Goal: Information Seeking & Learning: Learn about a topic

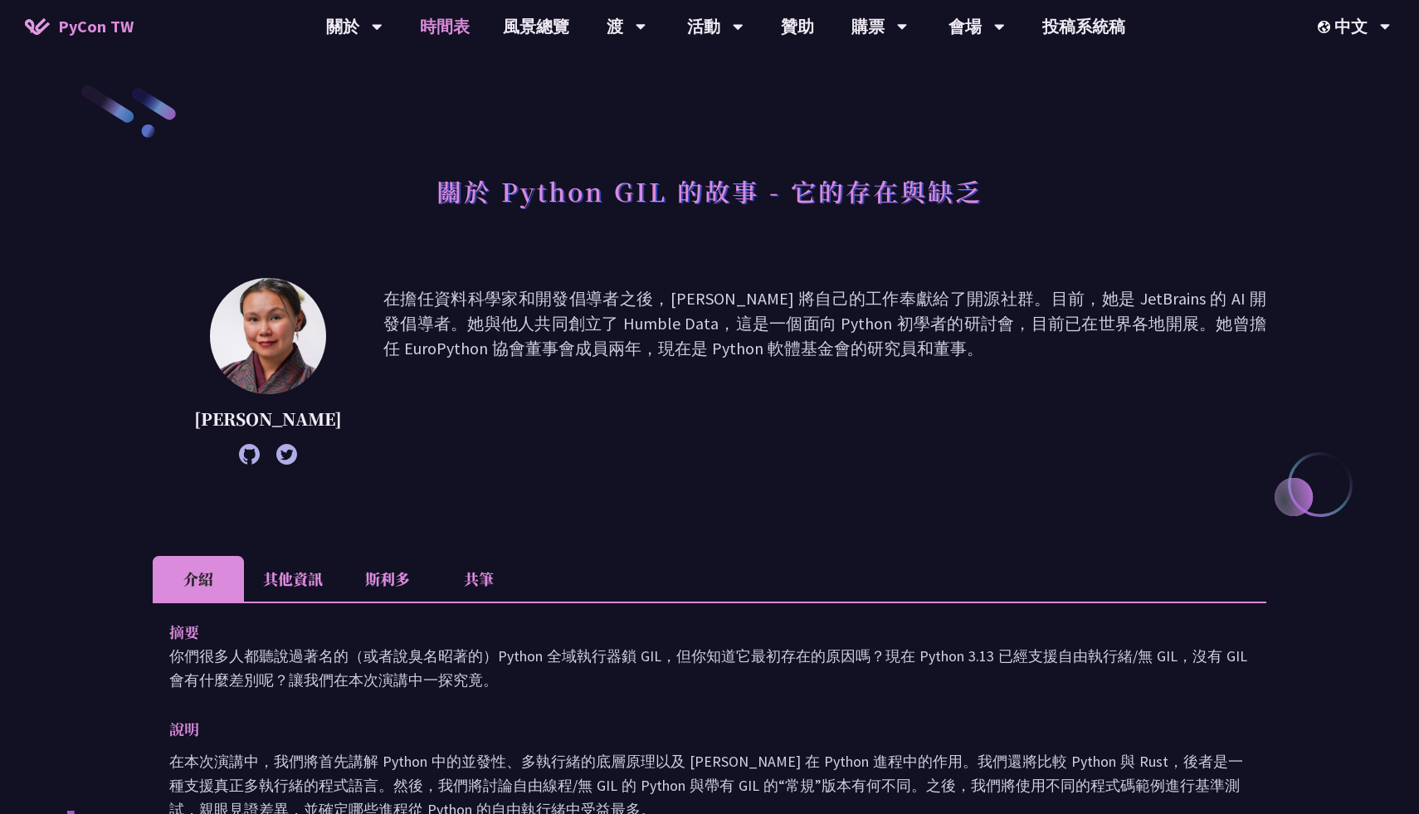
click at [442, 27] on font "時間表" at bounding box center [445, 26] width 50 height 21
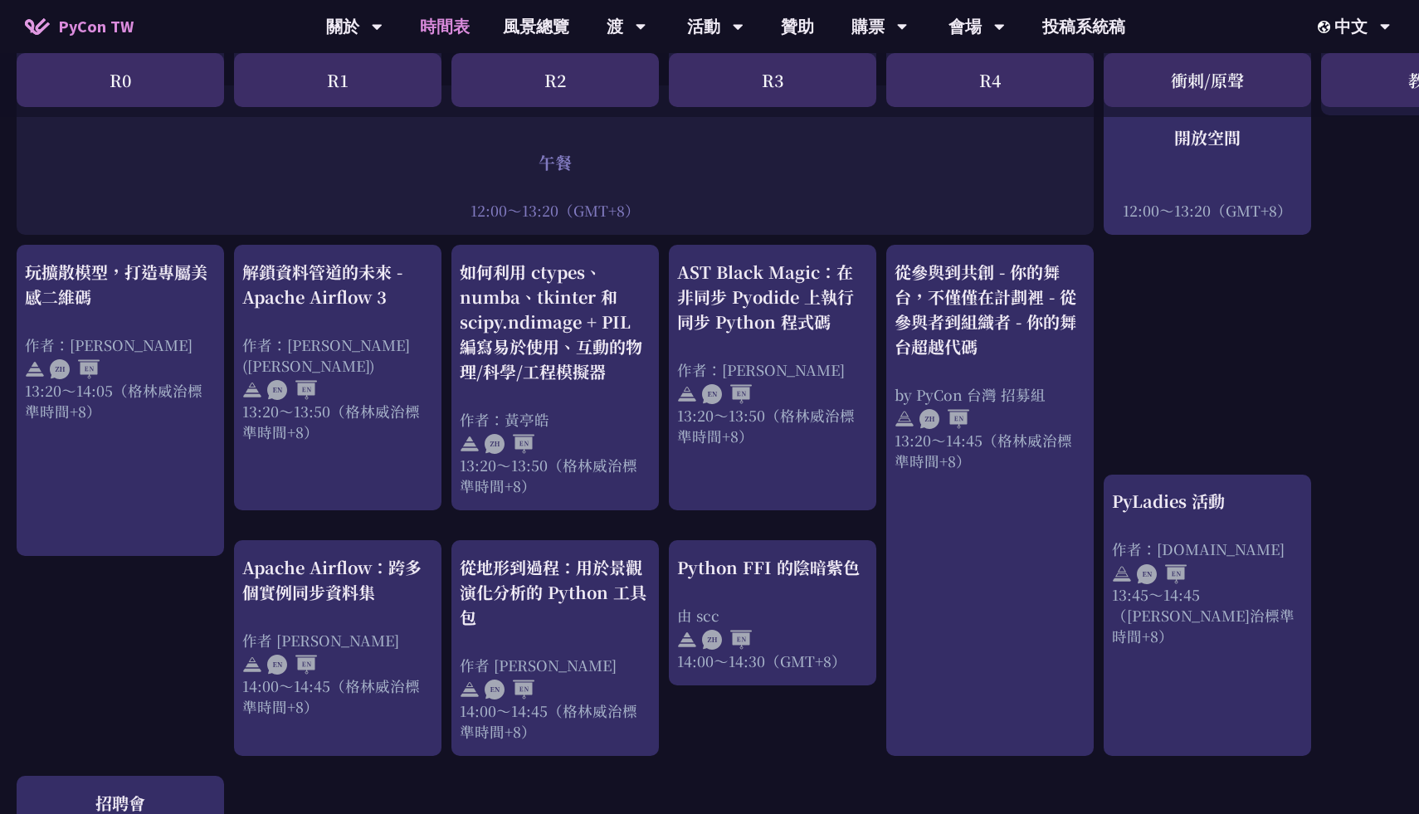
scroll to position [1266, 0]
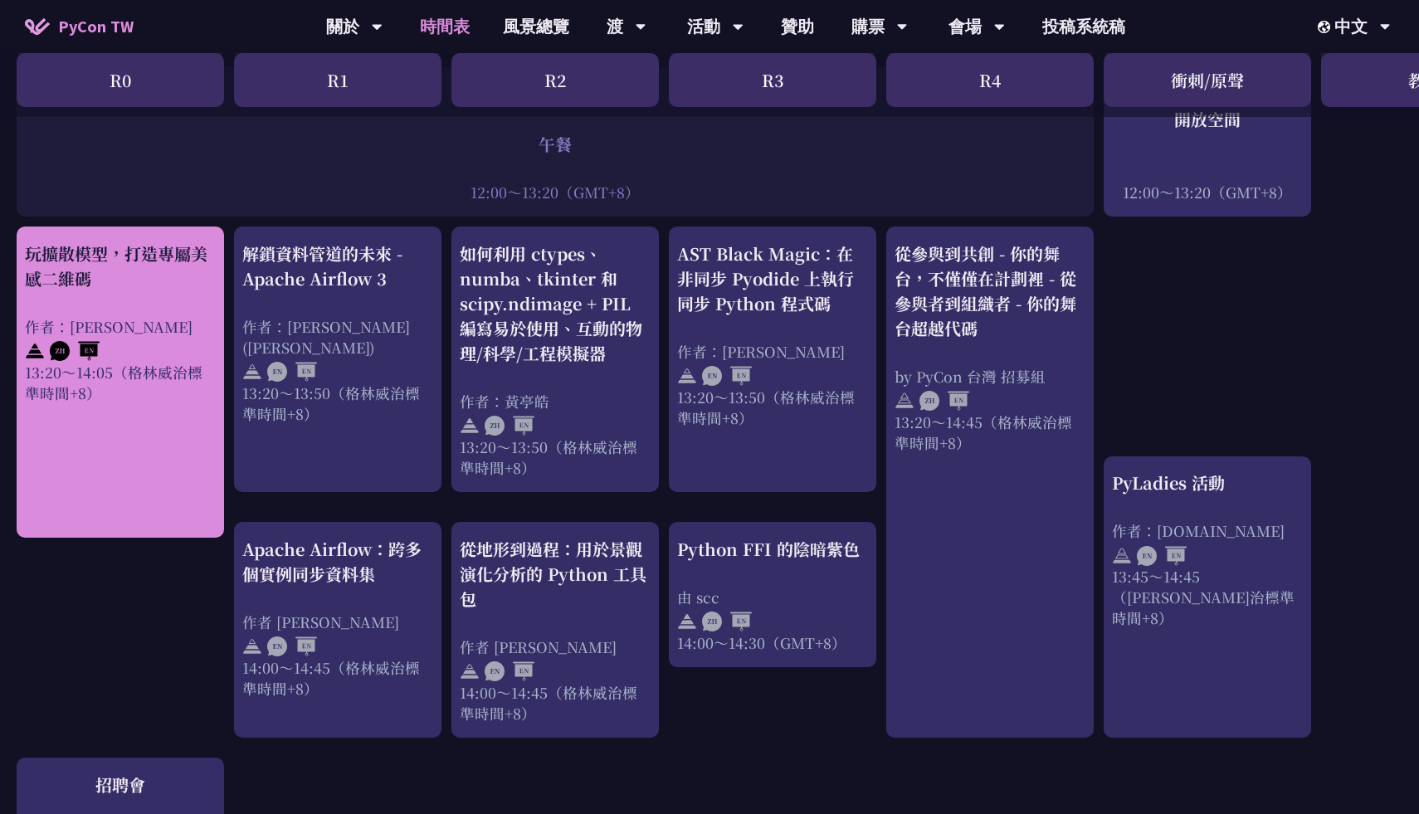
click at [87, 271] on div "玩擴散模型，打造專屬美感二維碼 作者：[PERSON_NAME] 13:20～14:05（[PERSON_NAME]治標準時間+8）" at bounding box center [120, 323] width 191 height 162
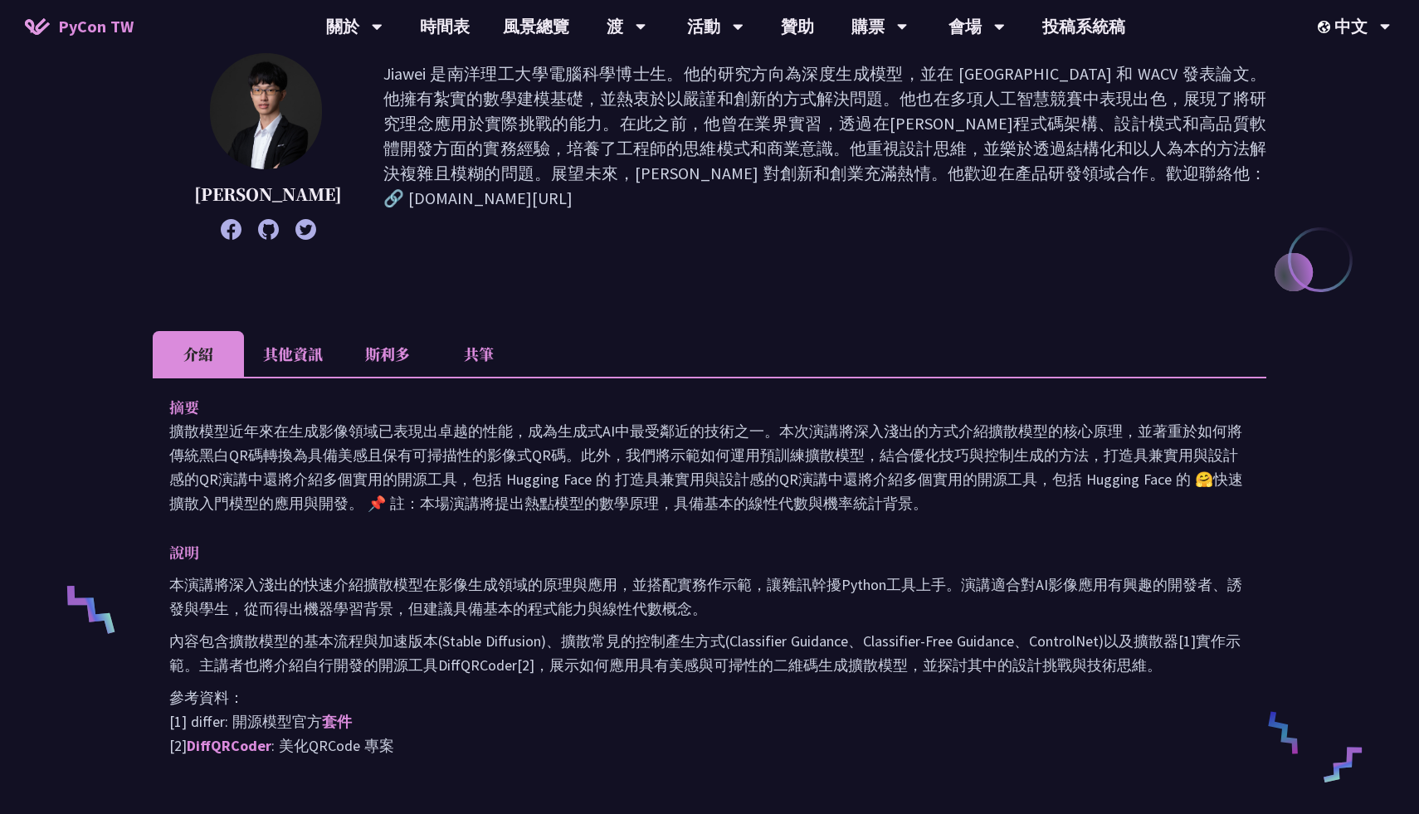
scroll to position [354, 0]
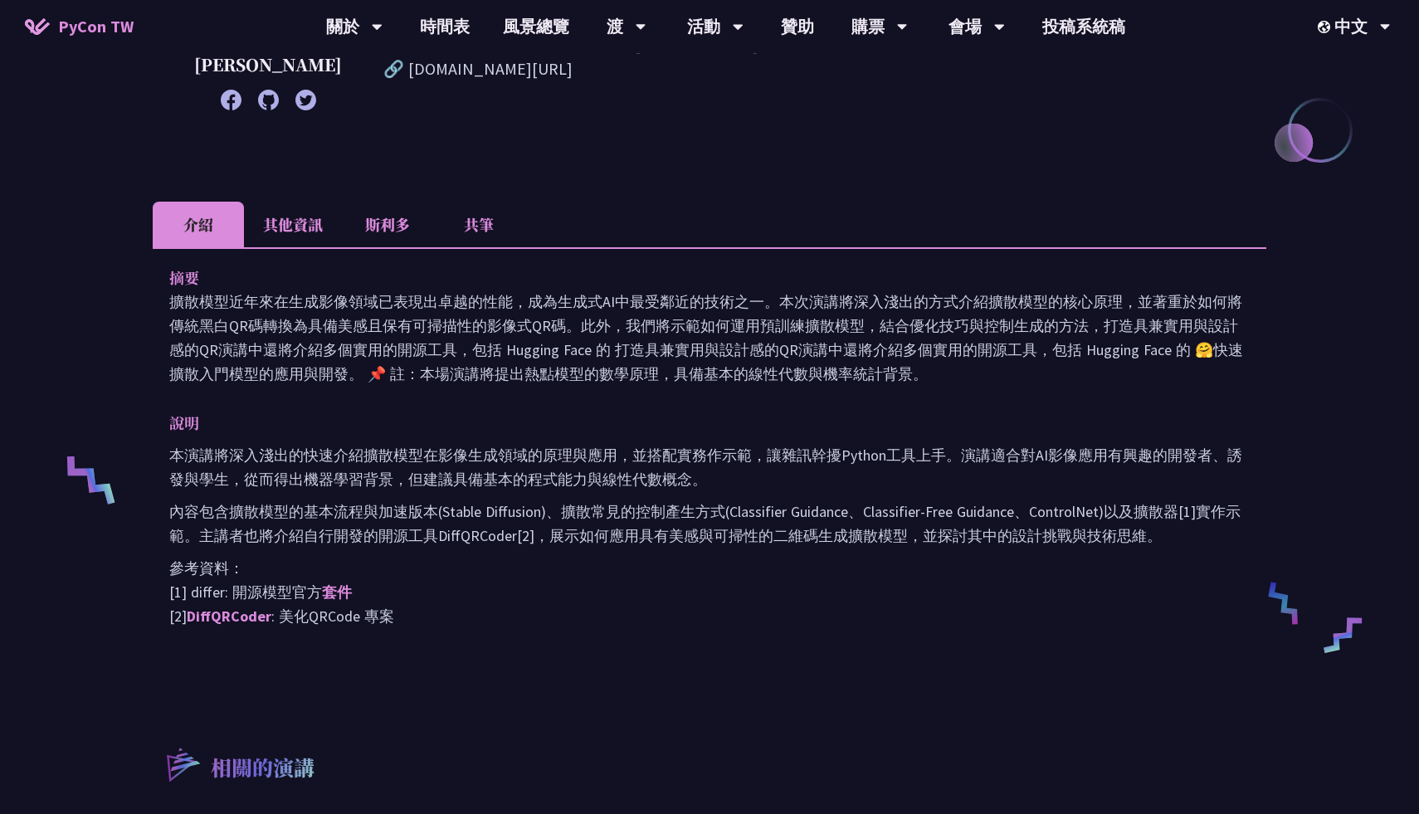
click at [534, 325] on font "擴散模型近年來在生成影像領域已表現出卓越的性能，成為生成式AI中最受鄰近的技術之一。本次演講將深入淺出的方式介紹擴散模型的核心原理，並著重於如何將傳統黑白QR…" at bounding box center [706, 337] width 1074 height 91
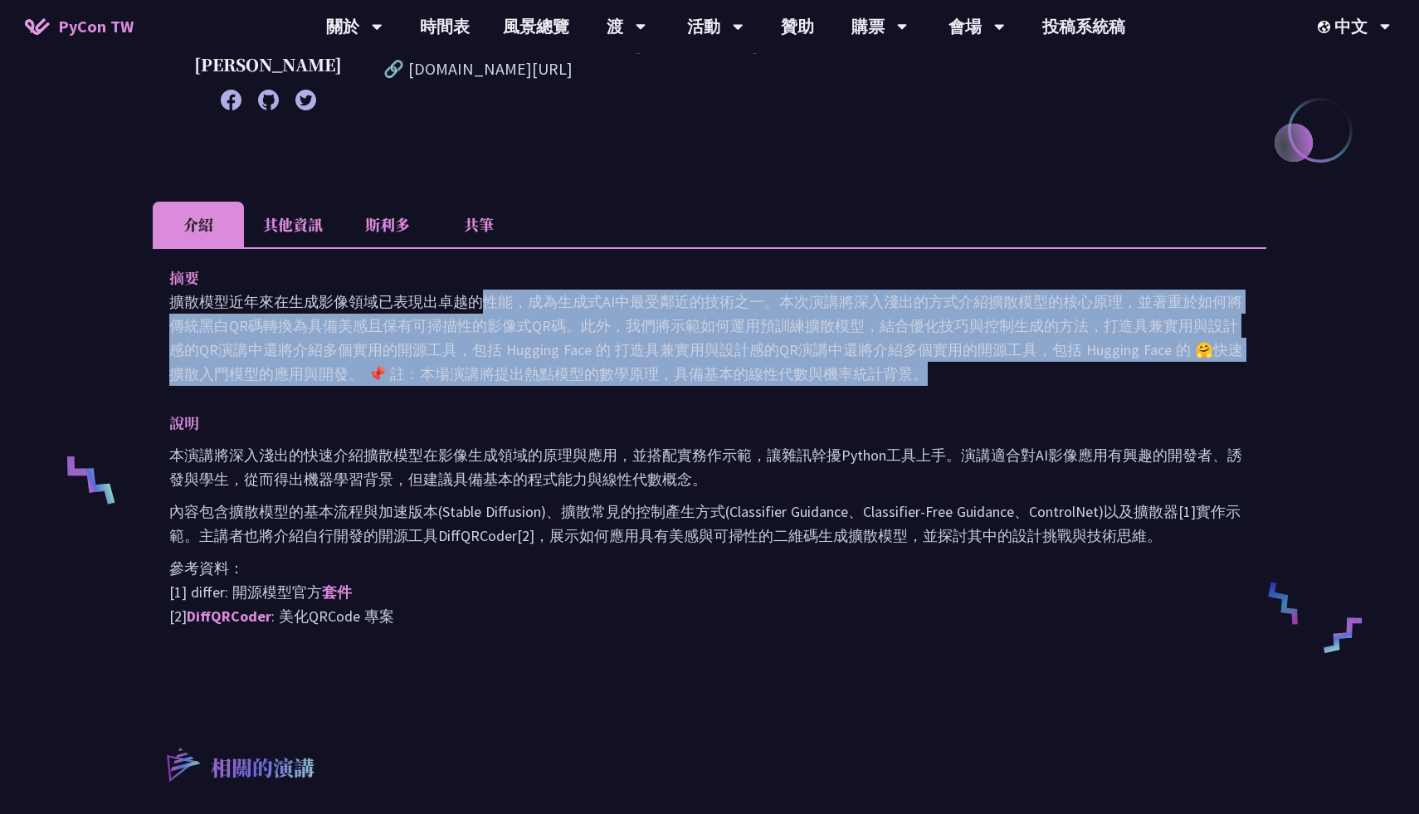
click at [560, 349] on font "擴散模型近年來在生成影像領域已表現出卓越的性能，成為生成式AI中最受鄰近的技術之一。本次演講將深入淺出的方式介紹擴散模型的核心原理，並著重於如何將傳統黑白QR…" at bounding box center [706, 337] width 1074 height 91
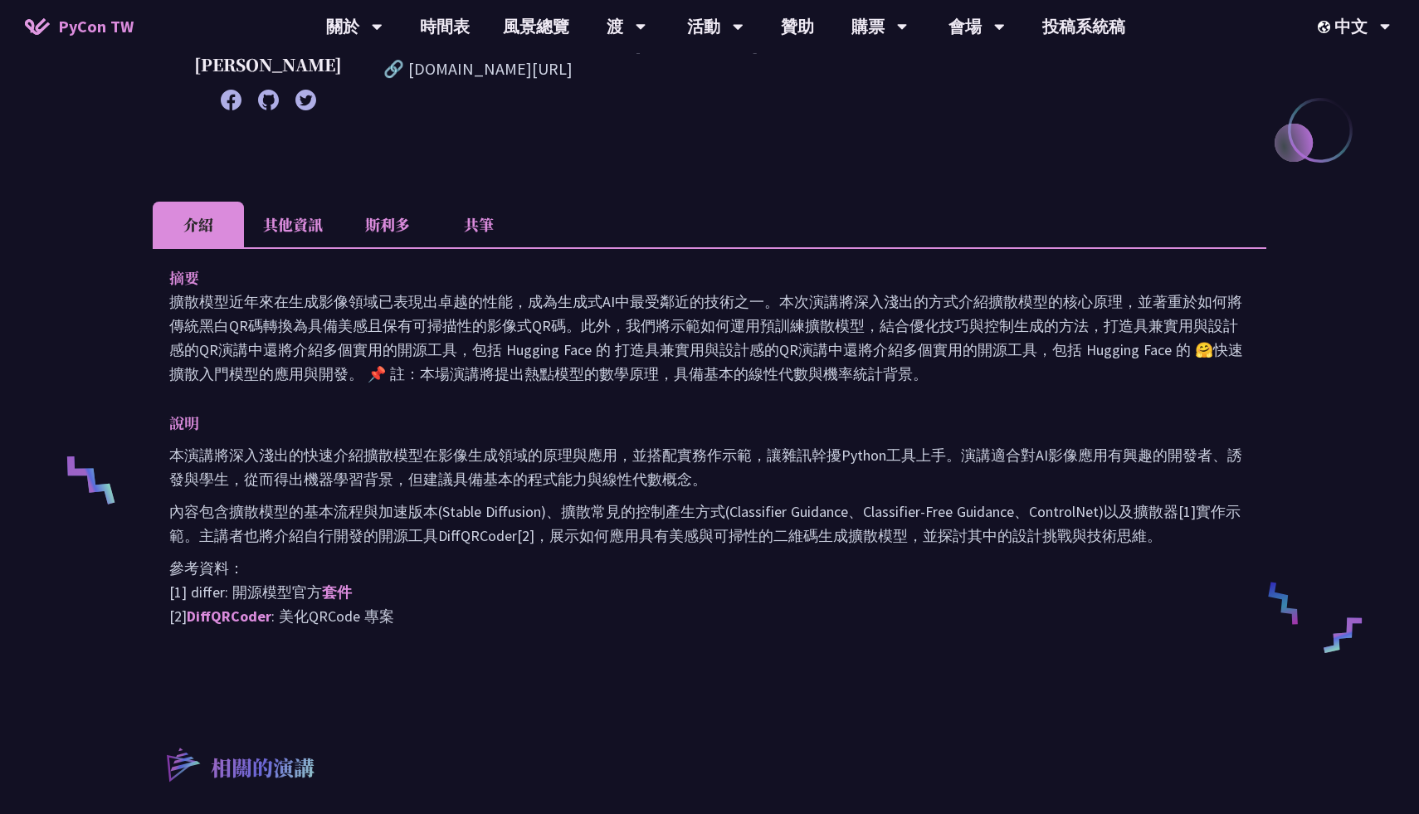
click at [560, 349] on font "擴散模型近年來在生成影像領域已表現出卓越的性能，成為生成式AI中最受鄰近的技術之一。本次演講將深入淺出的方式介紹擴散模型的核心原理，並著重於如何將傳統黑白QR…" at bounding box center [706, 337] width 1074 height 91
click at [560, 352] on font "擴散模型近年來在生成影像領域已表現出卓越的性能，成為生成式AI中最受鄰近的技術之一。本次演講將深入淺出的方式介紹擴散模型的核心原理，並著重於如何將傳統黑白QR…" at bounding box center [706, 337] width 1074 height 91
click at [567, 374] on font "擴散模型近年來在生成影像領域已表現出卓越的性能，成為生成式AI中最受鄰近的技術之一。本次演講將深入淺出的方式介紹擴散模型的核心原理，並著重於如何將傳統黑白QR…" at bounding box center [706, 337] width 1074 height 91
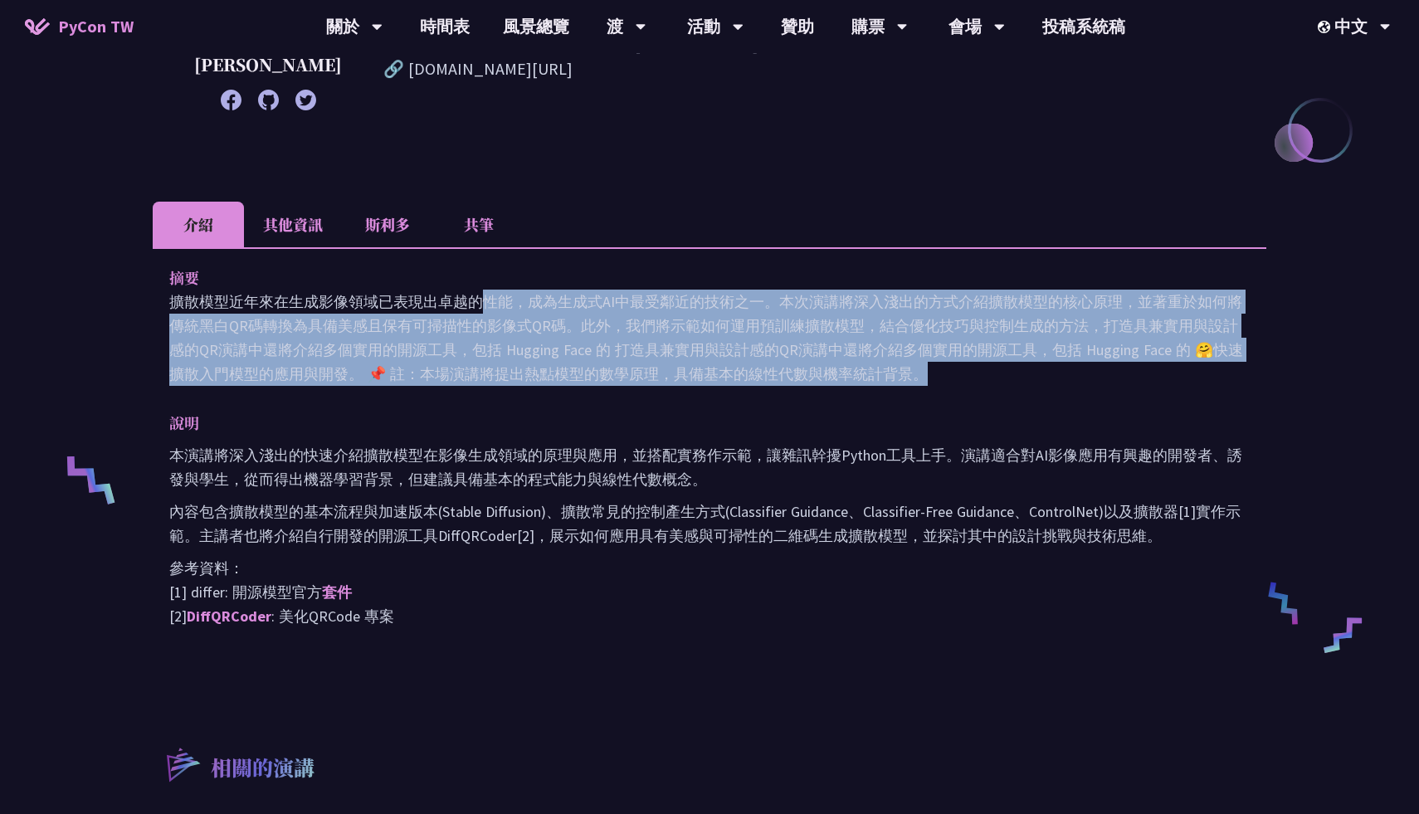
click at [610, 365] on font "擴散模型近年來在生成影像領域已表現出卓越的性能，成為生成式AI中最受鄰近的技術之一。本次演講將深入淺出的方式介紹擴散模型的核心原理，並著重於如何將傳統黑白QR…" at bounding box center [706, 337] width 1074 height 91
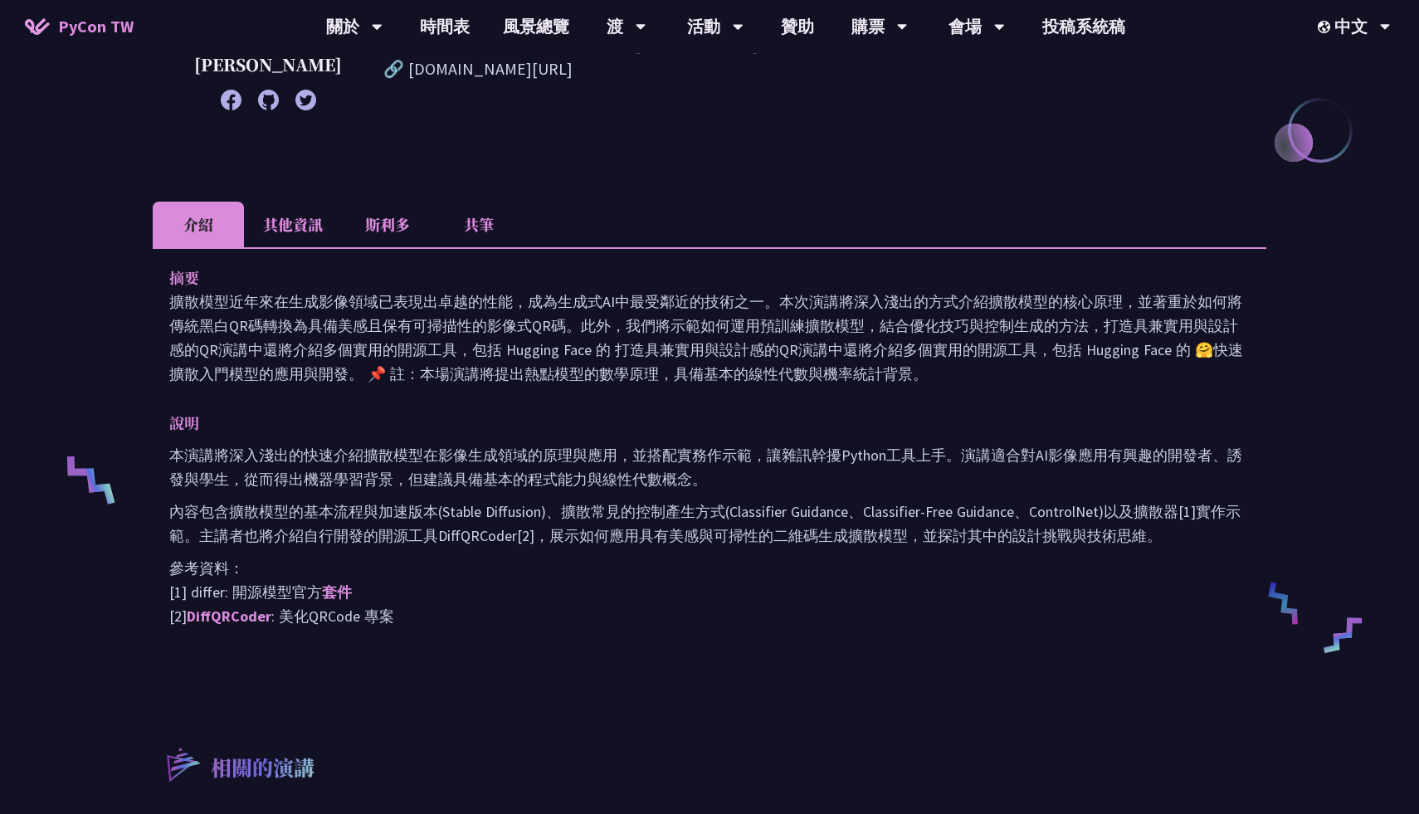
click at [640, 310] on font "擴散模型近年來在生成影像領域已表現出卓越的性能，成為生成式AI中最受鄰近的技術之一。本次演講將深入淺出的方式介紹擴散模型的核心原理，並著重於如何將傳統黑白QR…" at bounding box center [706, 337] width 1074 height 91
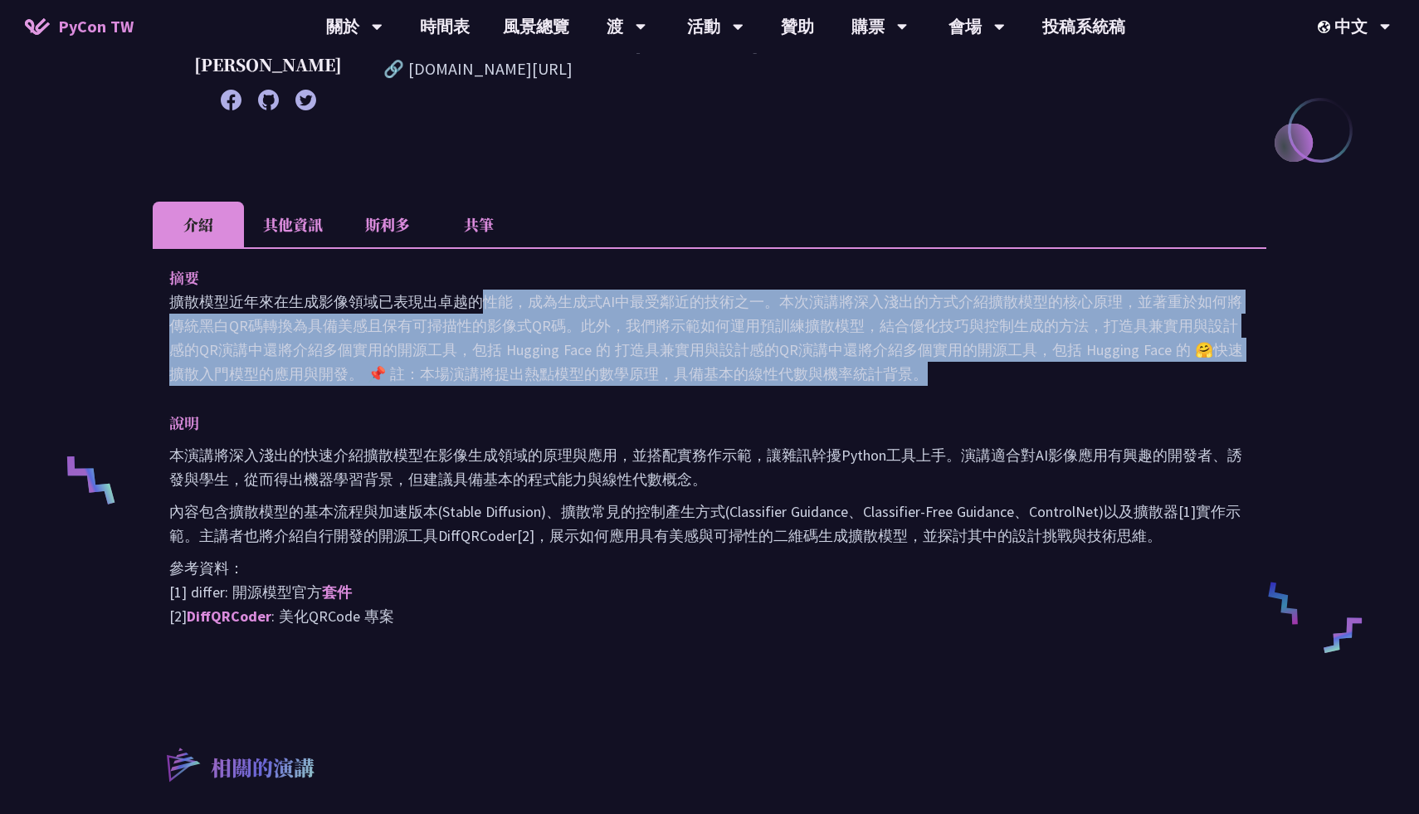
click at [640, 310] on font "擴散模型近年來在生成影像領域已表現出卓越的性能，成為生成式AI中最受鄰近的技術之一。本次演講將深入淺出的方式介紹擴散模型的核心原理，並著重於如何將傳統黑白QR…" at bounding box center [706, 337] width 1074 height 91
click at [686, 357] on font "擴散模型近年來在生成影像領域已表現出卓越的性能，成為生成式AI中最受鄰近的技術之一。本次演講將深入淺出的方式介紹擴散模型的核心原理，並著重於如何將傳統黑白QR…" at bounding box center [706, 337] width 1074 height 91
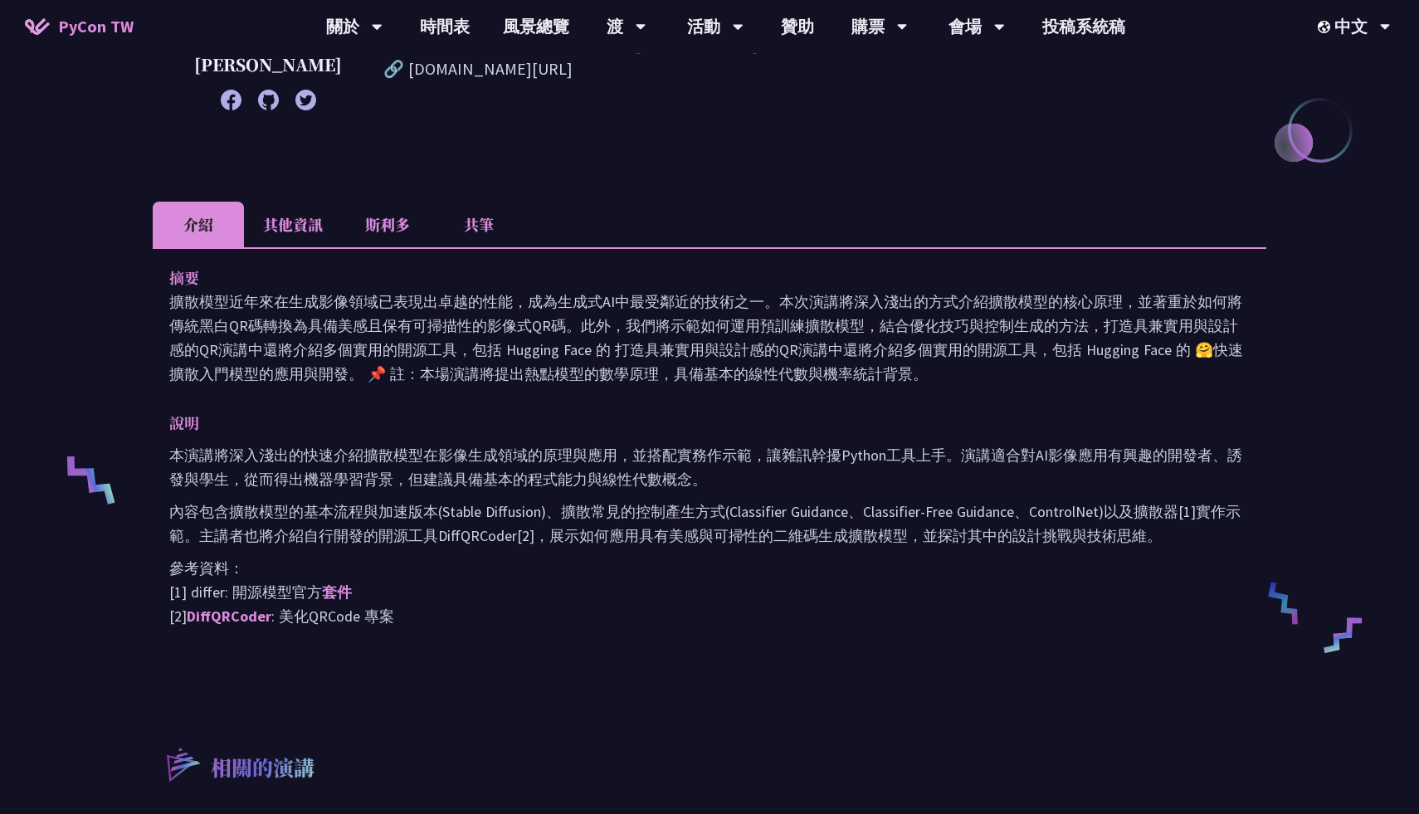
click at [486, 227] on font "共筆" at bounding box center [479, 224] width 30 height 22
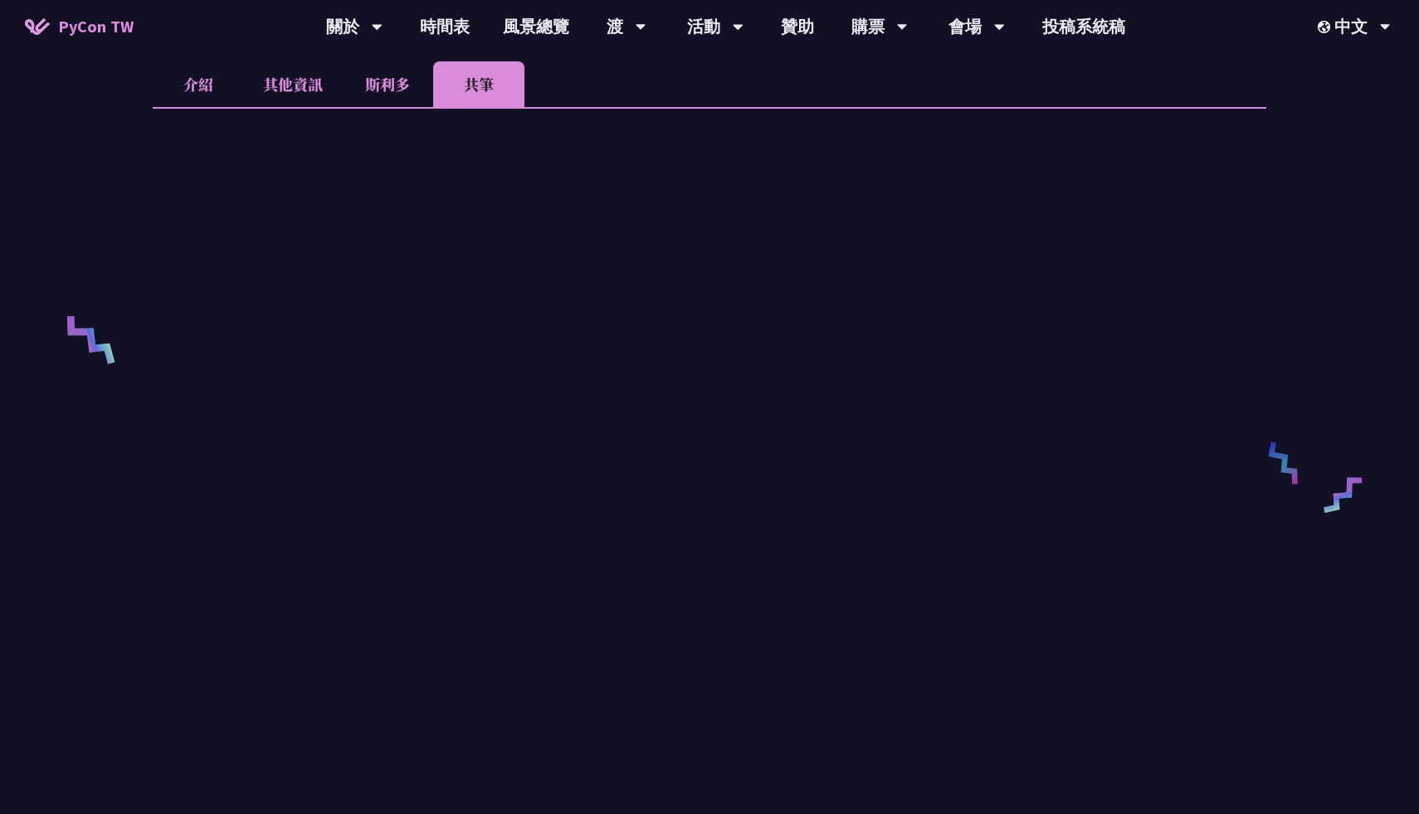
scroll to position [534, 0]
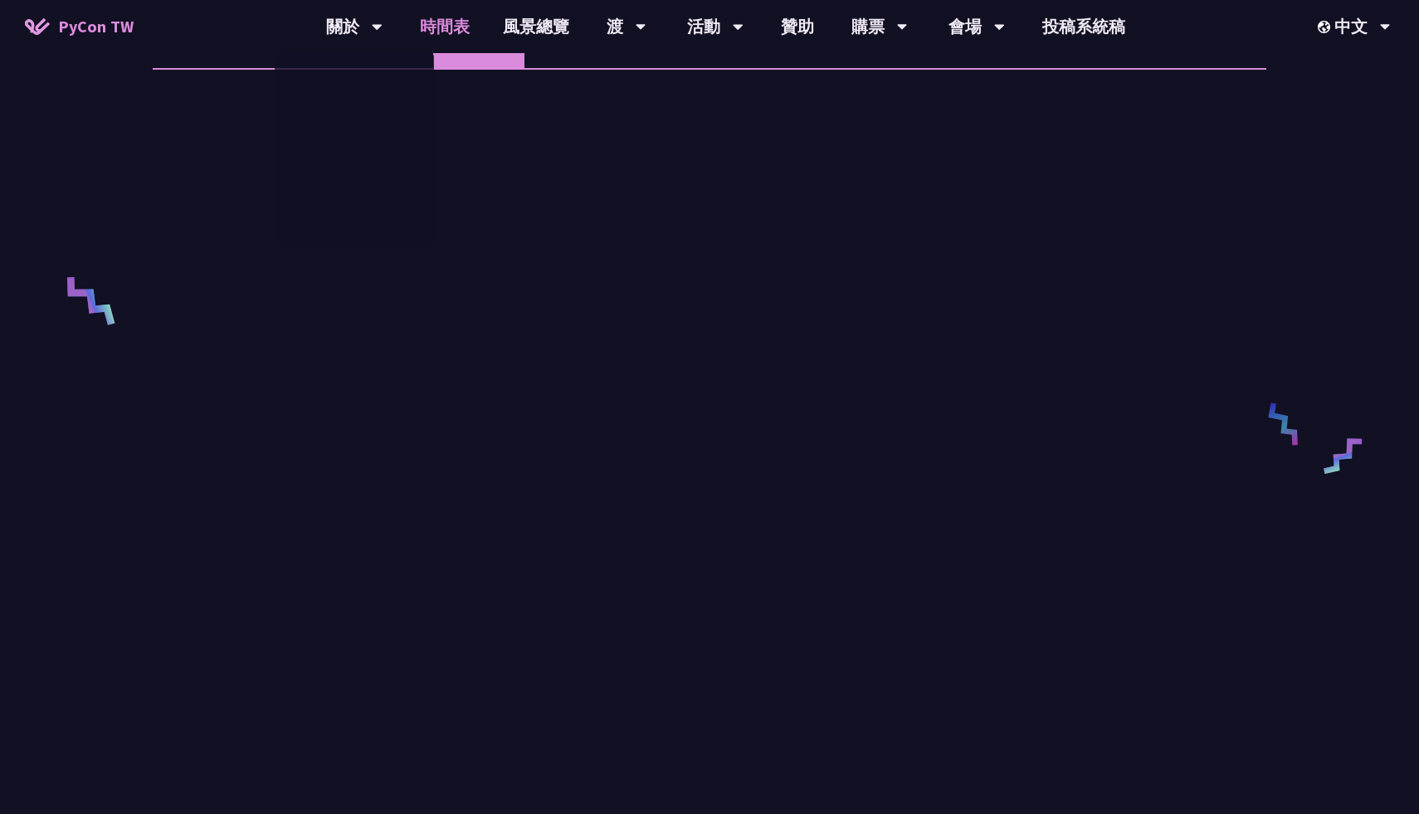
click at [445, 21] on font "時間表" at bounding box center [445, 26] width 50 height 21
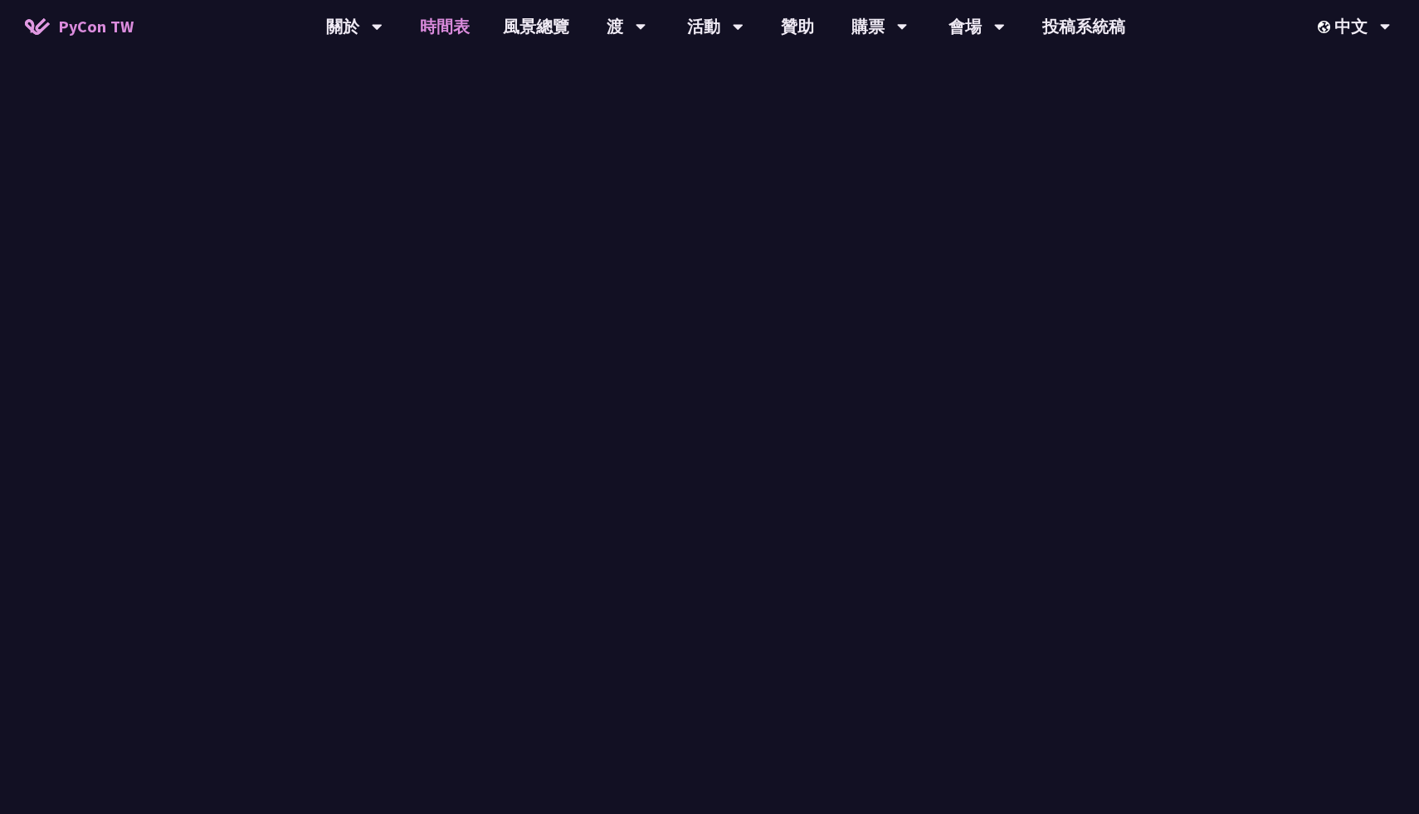
scroll to position [1266, 0]
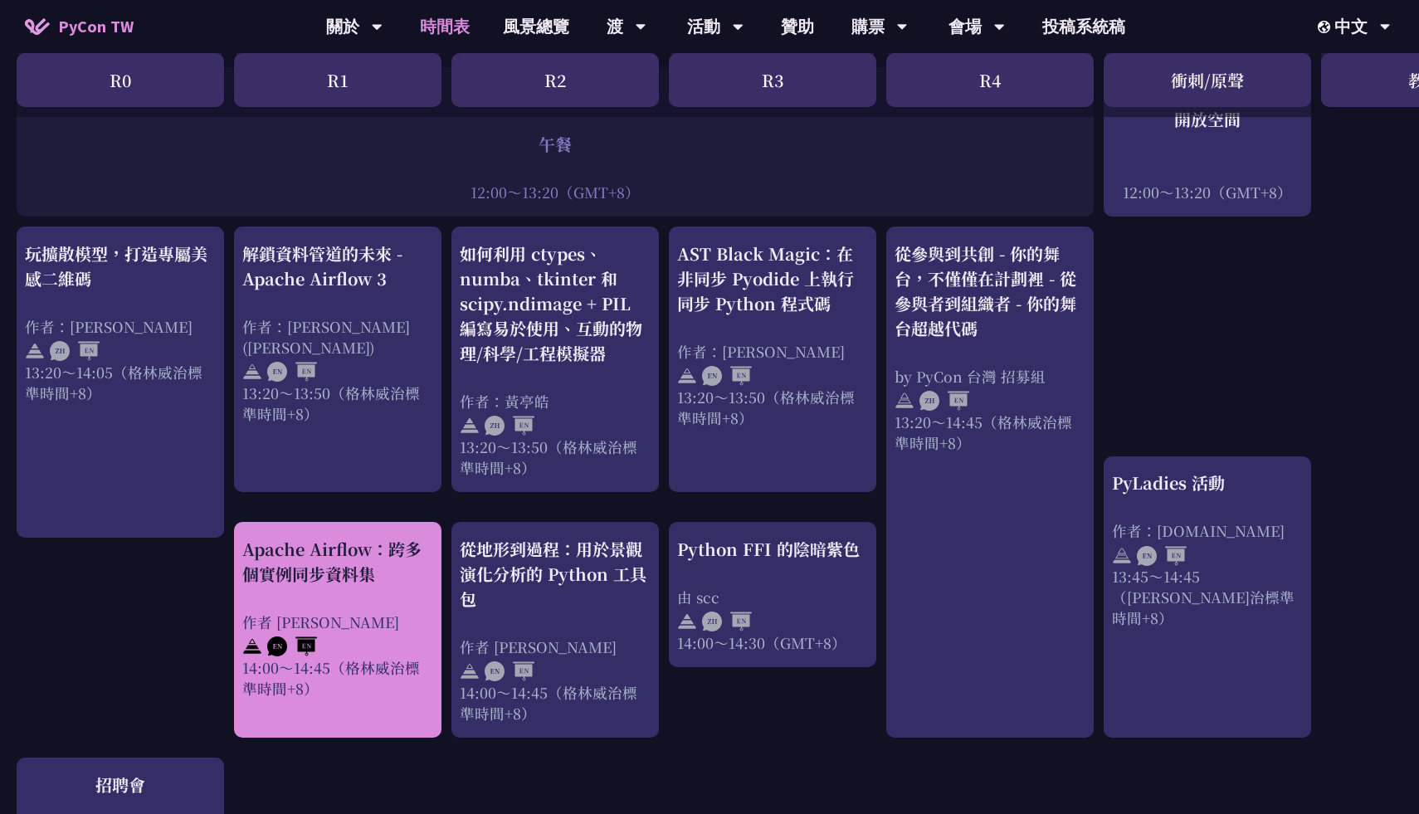
click at [346, 559] on font "Apache Airflow：跨多個實例同步資料集" at bounding box center [331, 561] width 179 height 49
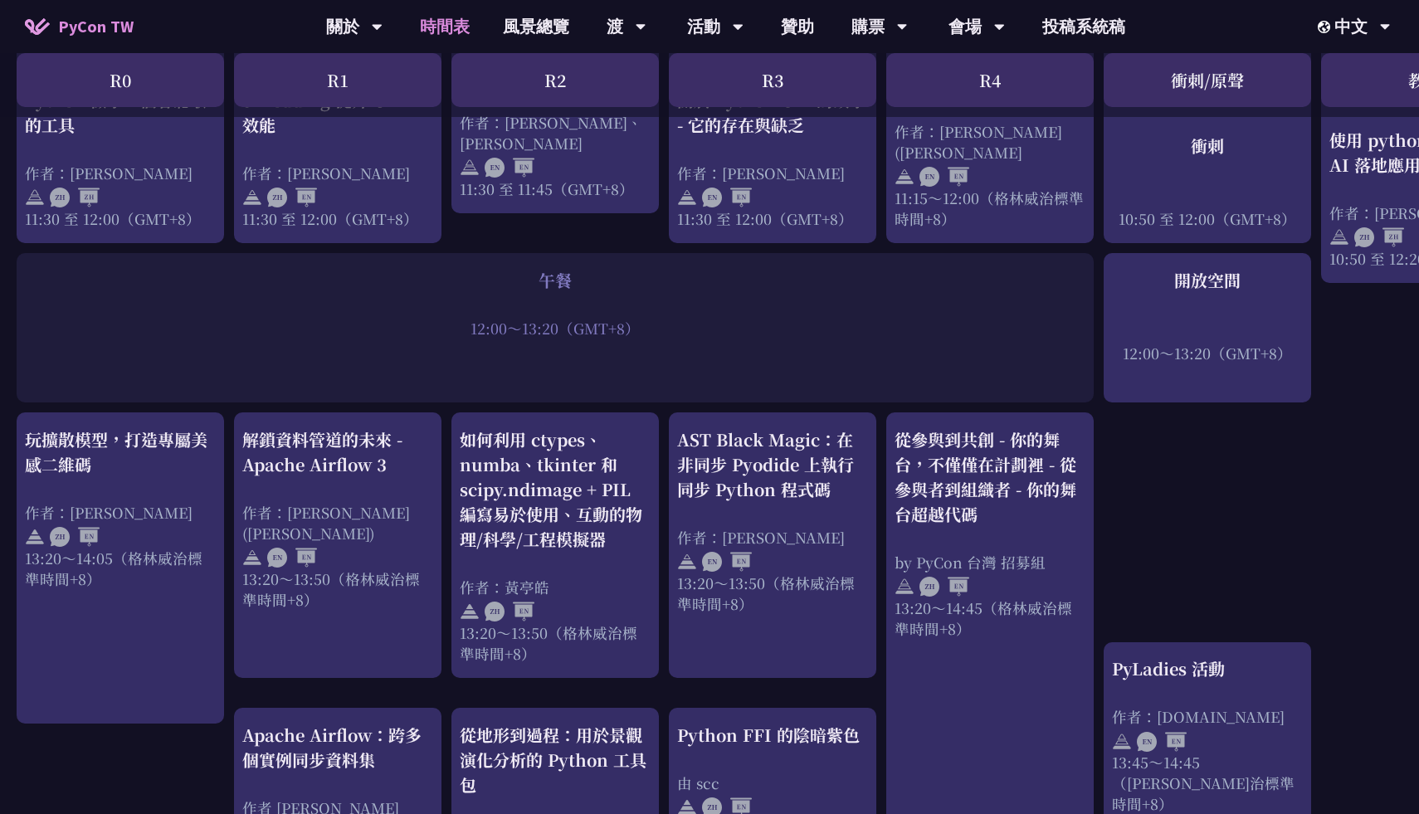
scroll to position [1057, 0]
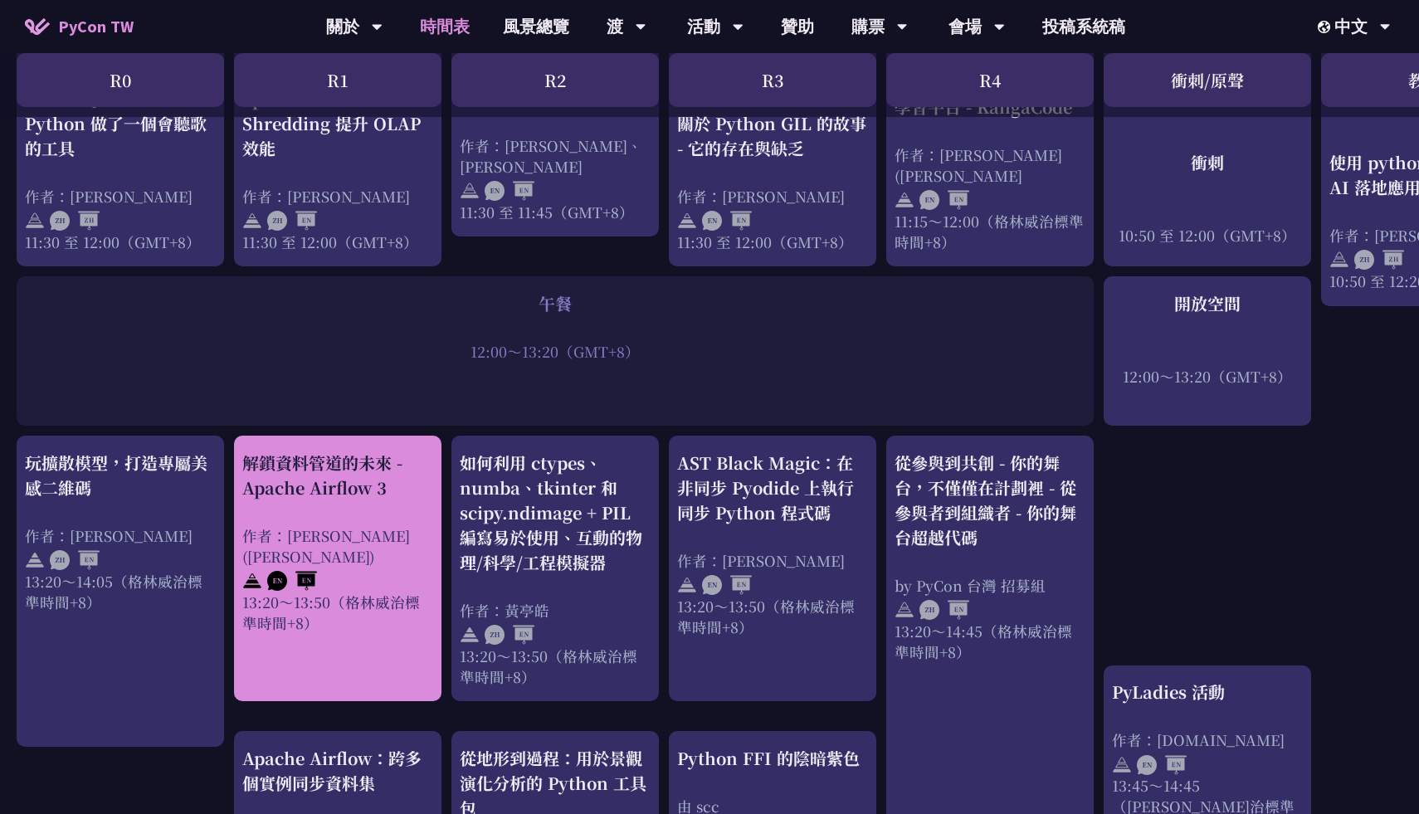
click at [378, 484] on div "解鎖資料管道的未來 - Apache Airflow 3 作者：[PERSON_NAME] ([PERSON_NAME]) 13:20～13:50（[PERS…" at bounding box center [337, 542] width 191 height 183
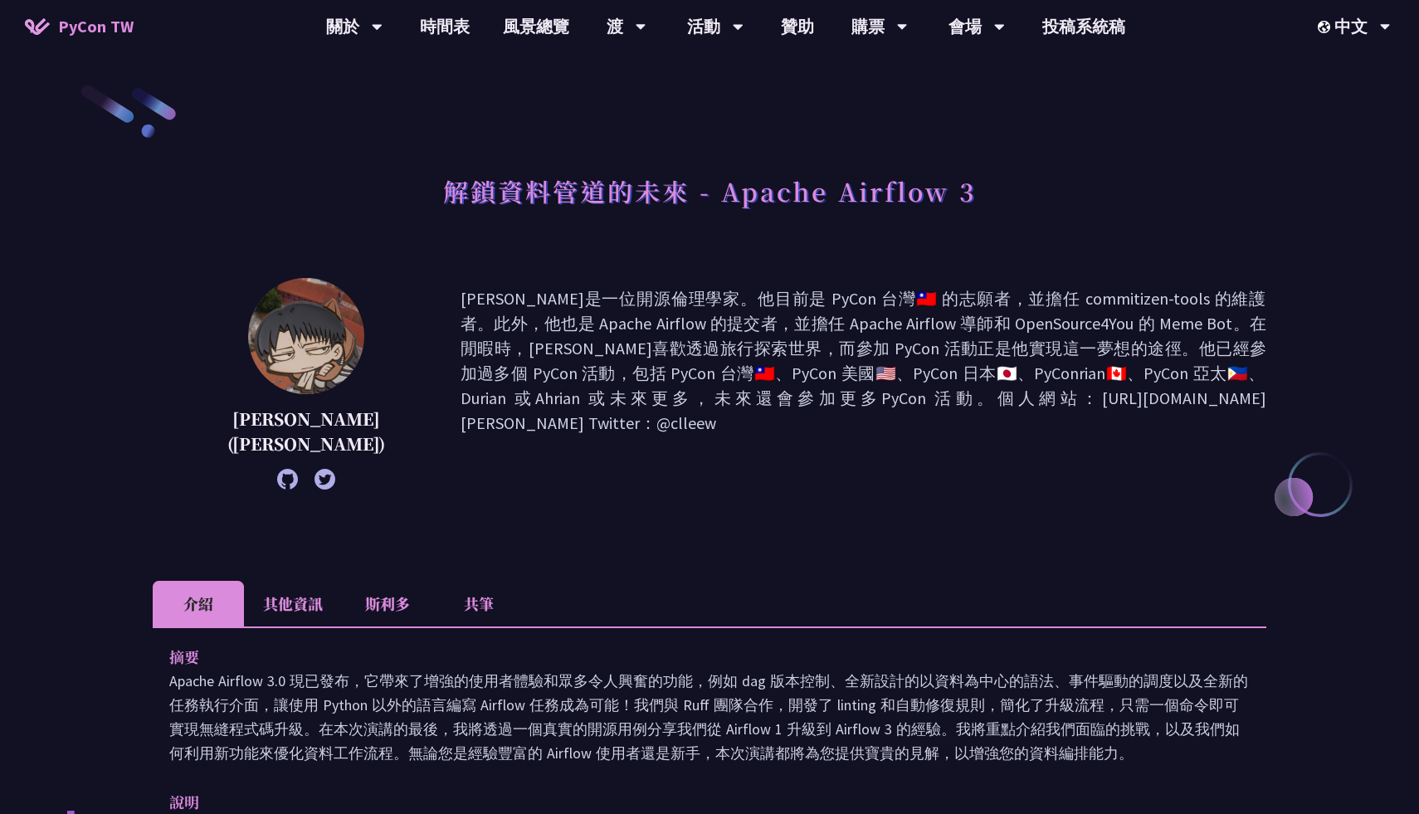
scroll to position [1057, 0]
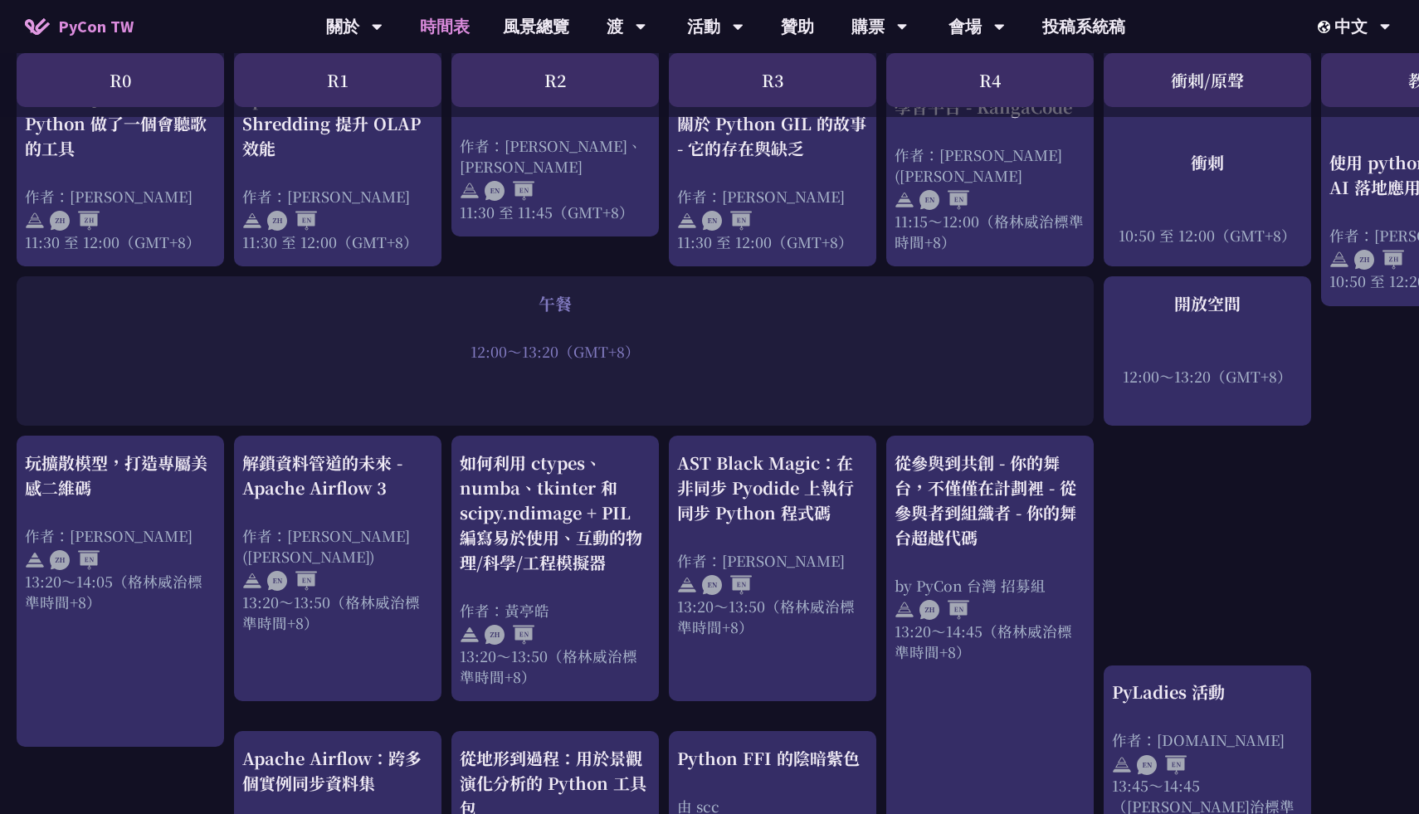
click at [378, 484] on div "解鎖資料管道的未來 - Apache Airflow 3 作者：[PERSON_NAME] ([PERSON_NAME]) 13:20～13:50（[PERS…" at bounding box center [337, 542] width 191 height 183
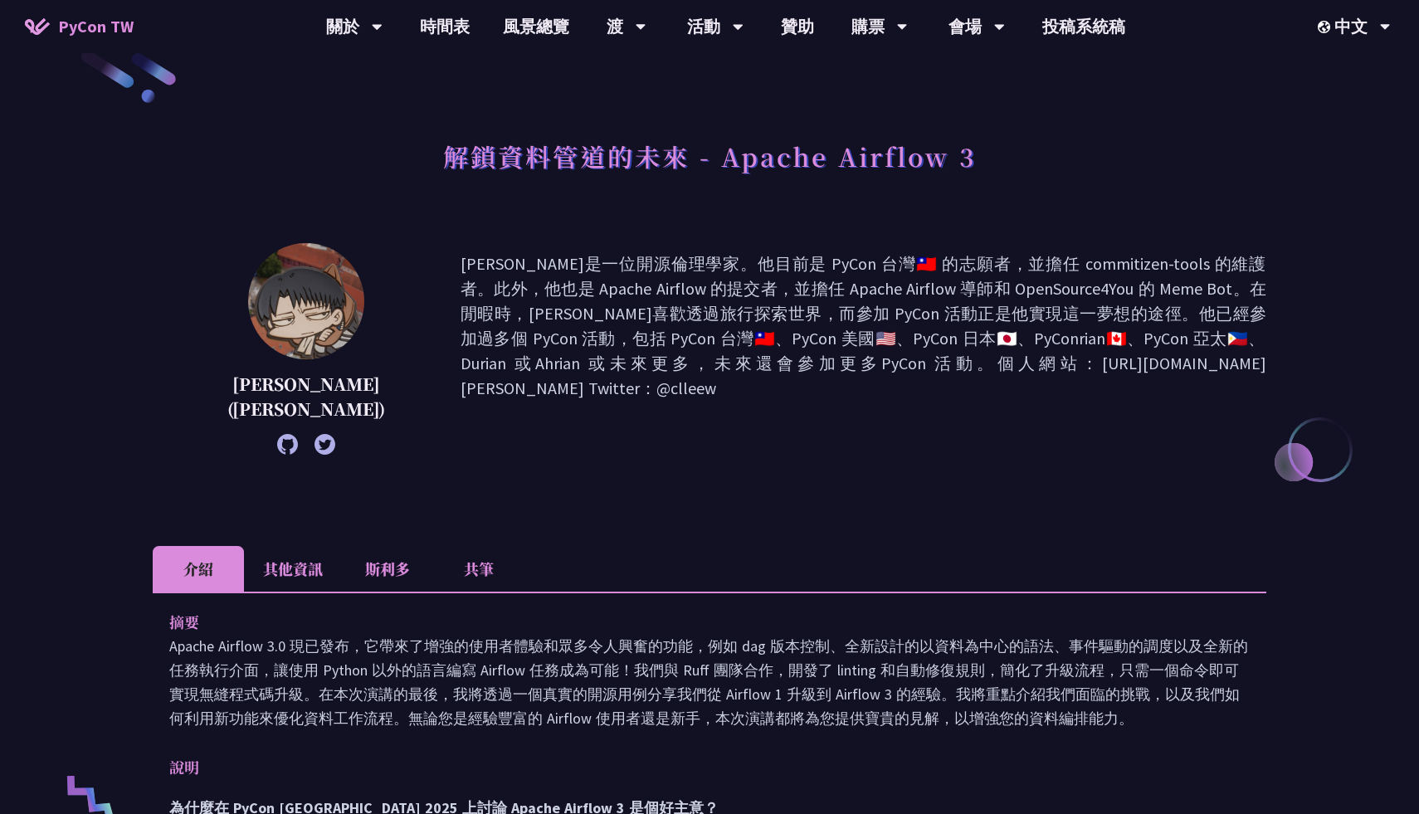
scroll to position [44, 0]
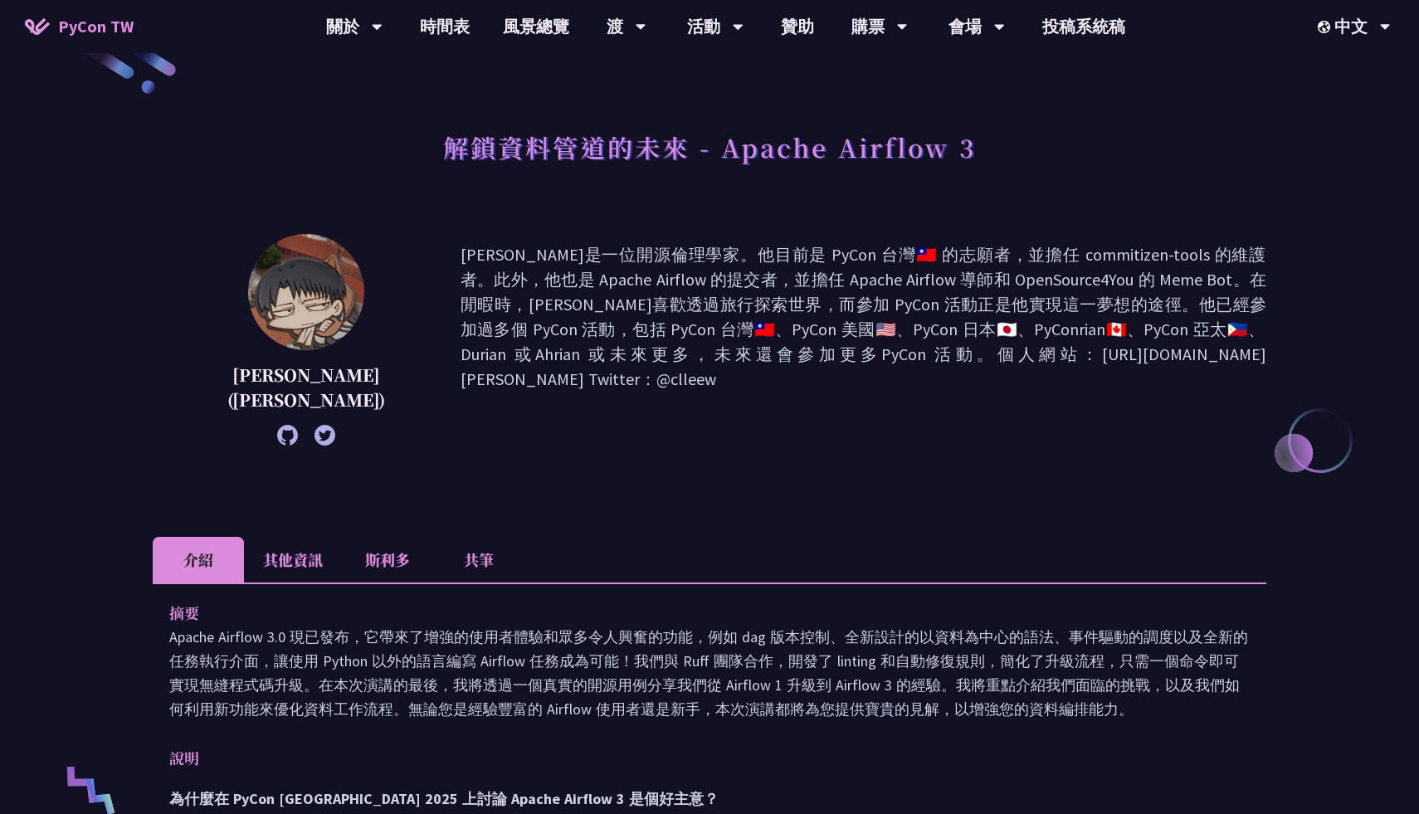
click at [962, 261] on font "[PERSON_NAME]是一位開源倫理學家。他目前是 PyCon 台灣🇹🇼 的志願者，並擔任 commitizen-tools 的維護者。此外，他也是 Ap…" at bounding box center [864, 316] width 806 height 145
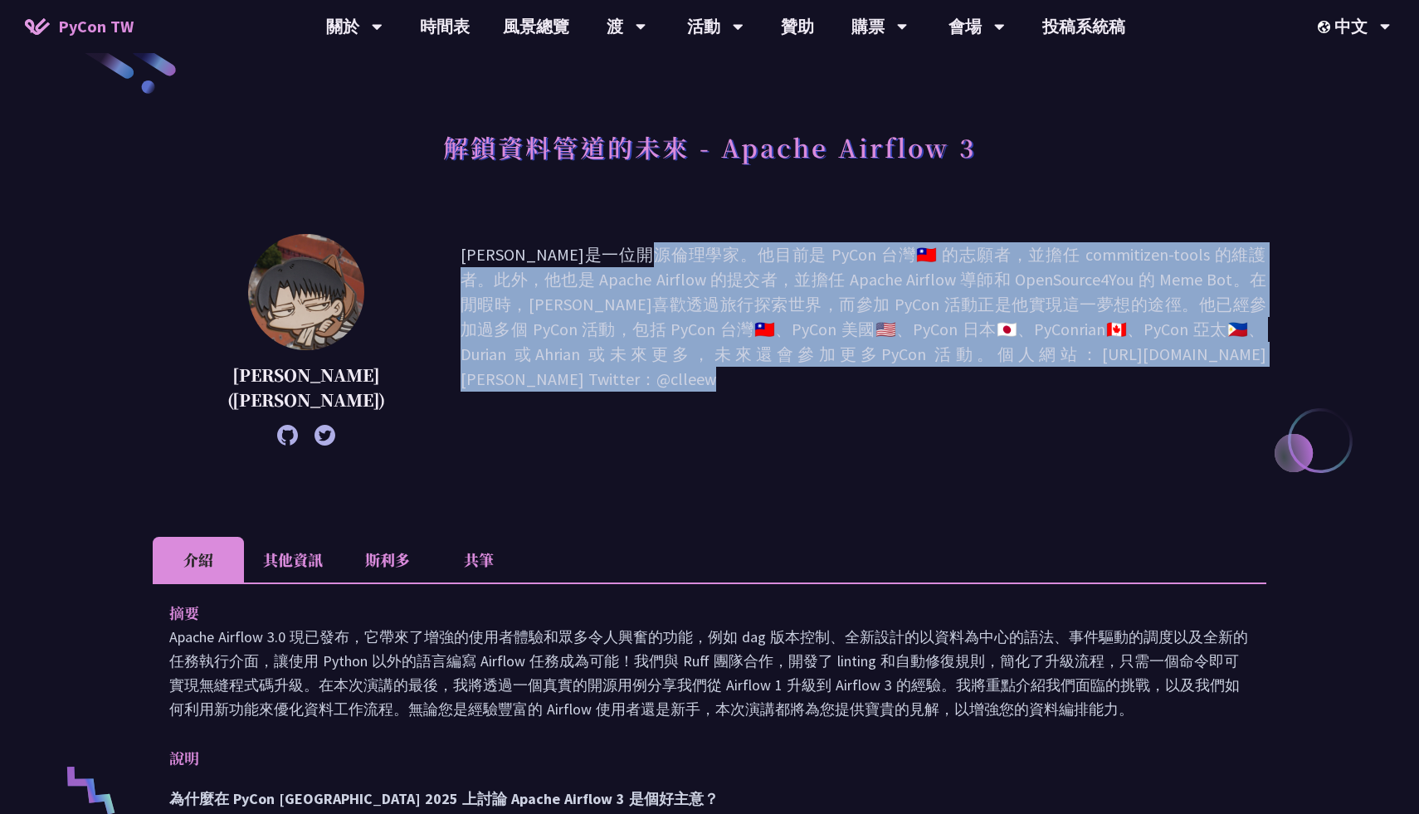
click at [946, 285] on font "[PERSON_NAME]是一位開源倫理學家。他目前是 PyCon 台灣🇹🇼 的志願者，並擔任 commitizen-tools 的維護者。此外，他也是 Ap…" at bounding box center [864, 316] width 806 height 145
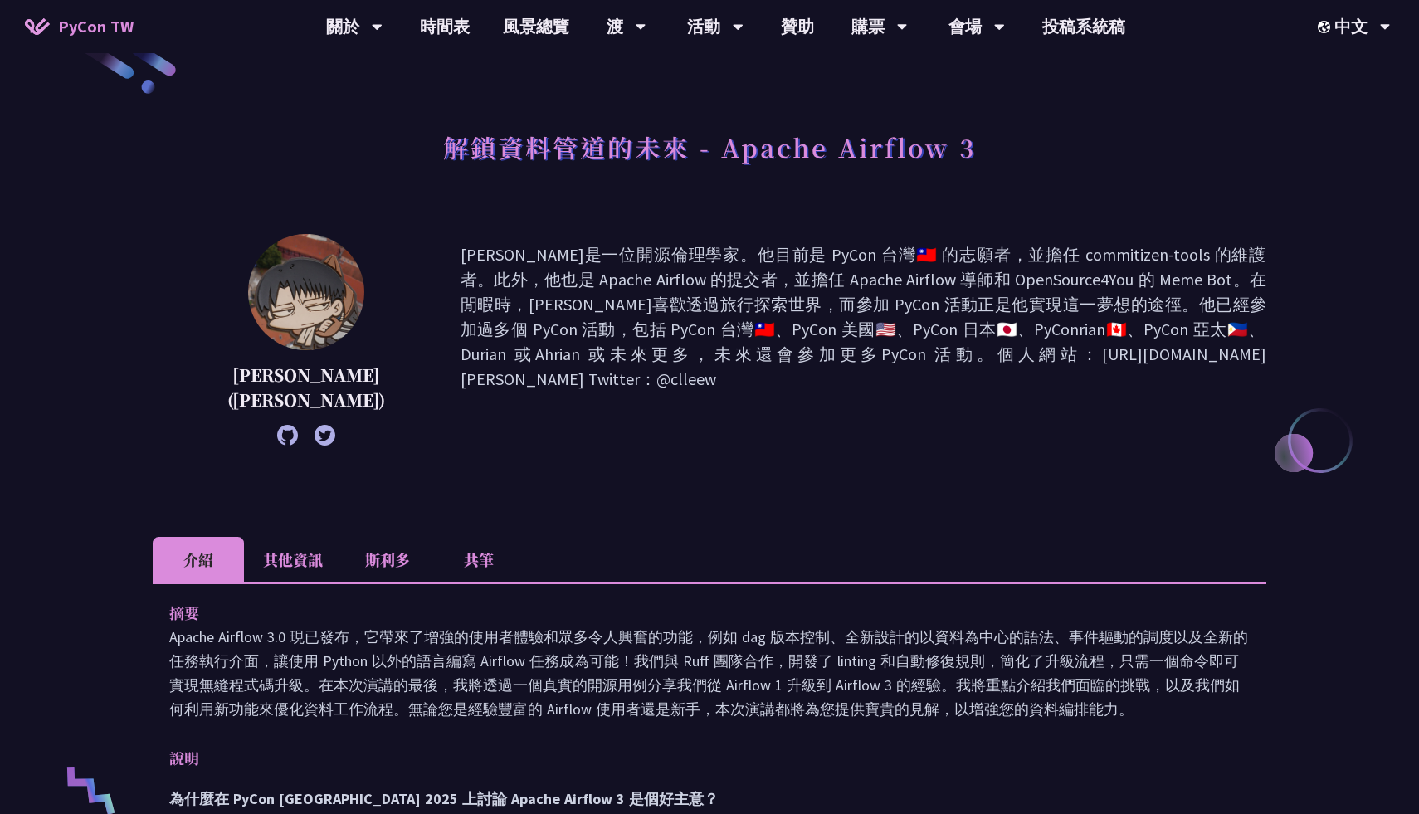
click at [946, 285] on font "[PERSON_NAME]是一位開源倫理學家。他目前是 PyCon 台灣🇹🇼 的志願者，並擔任 commitizen-tools 的維護者。此外，他也是 Ap…" at bounding box center [864, 316] width 806 height 145
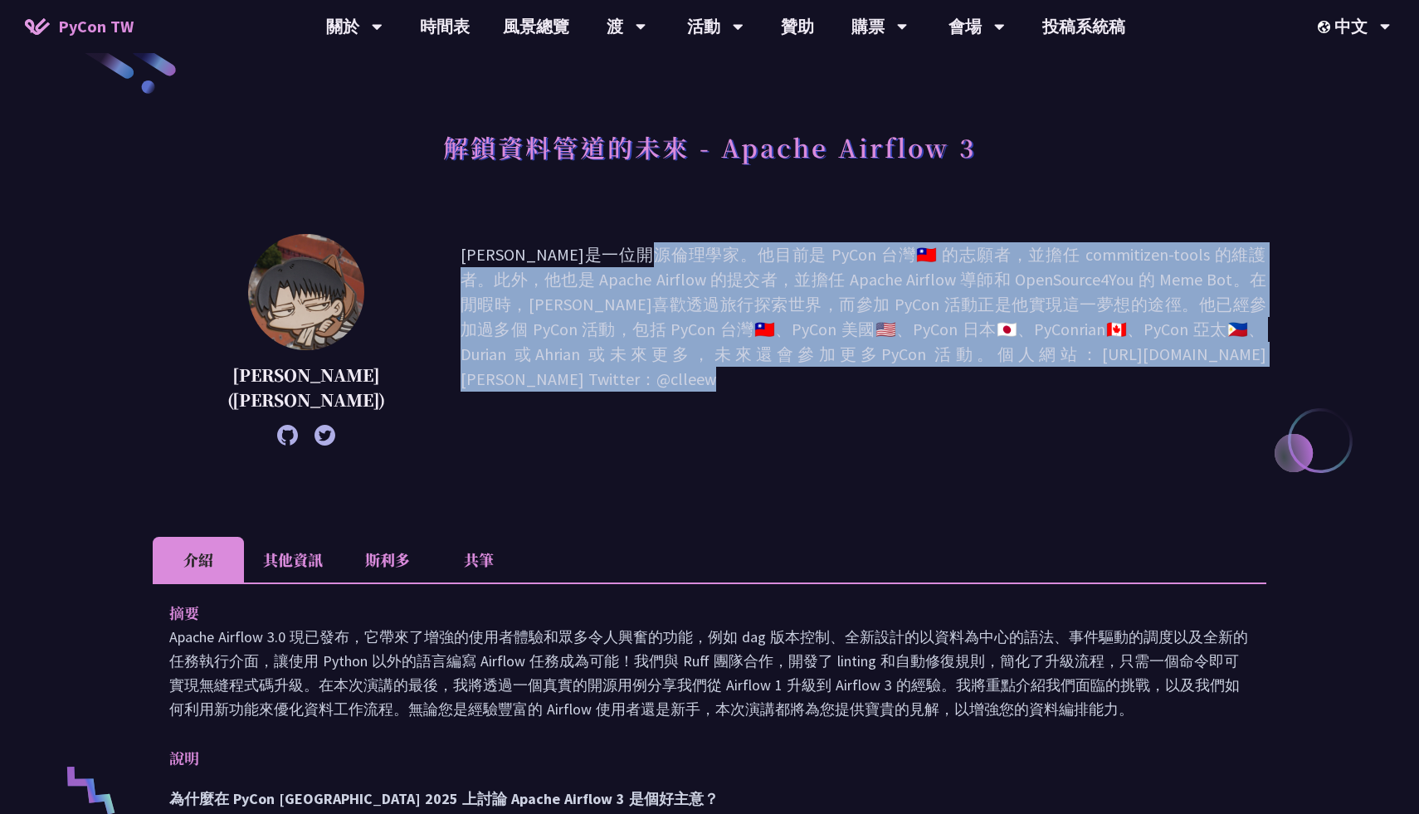
click at [946, 285] on font "[PERSON_NAME]是一位開源倫理學家。他目前是 PyCon 台灣🇹🇼 的志願者，並擔任 commitizen-tools 的維護者。此外，他也是 Ap…" at bounding box center [864, 316] width 806 height 145
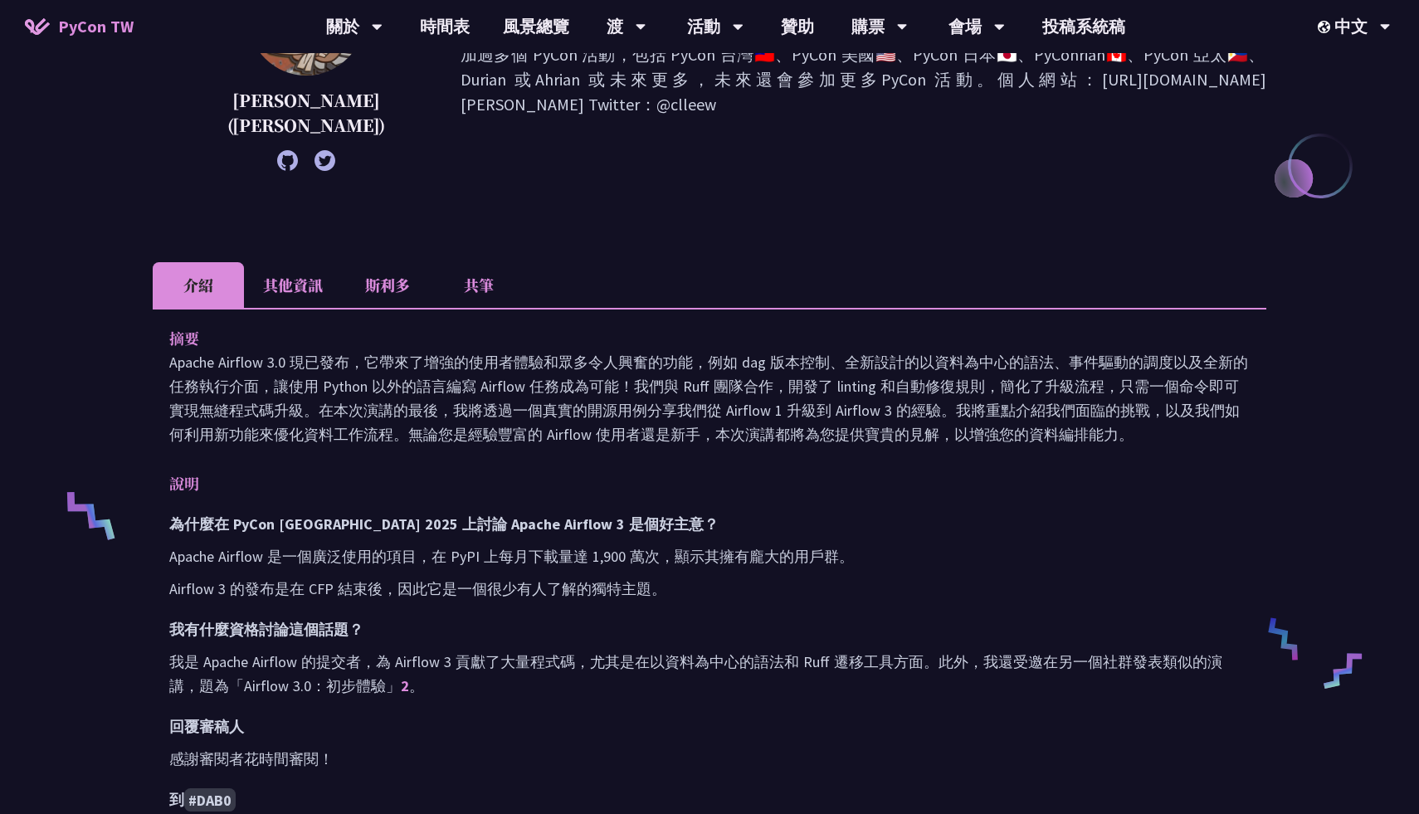
scroll to position [324, 0]
